Goal: Navigation & Orientation: Find specific page/section

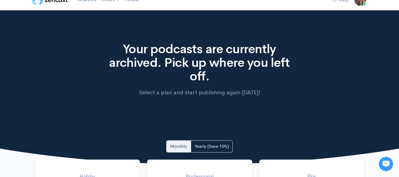
scroll to position [6, 0]
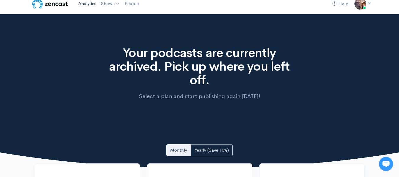
click at [89, 3] on link "Analytics" at bounding box center [87, 3] width 23 height 13
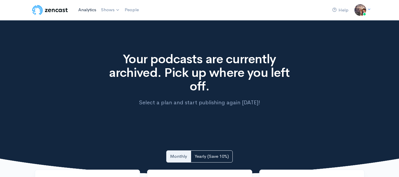
click at [89, 8] on link "Analytics" at bounding box center [87, 10] width 23 height 13
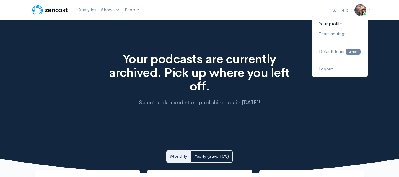
click at [336, 25] on link "Your profile" at bounding box center [340, 24] width 56 height 10
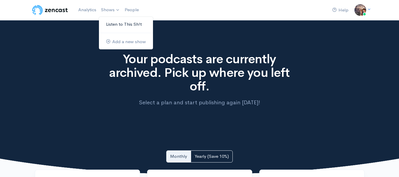
click at [124, 24] on link "Listen to This Sh!t" at bounding box center [126, 24] width 54 height 10
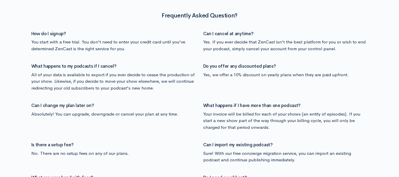
scroll to position [634, 0]
